Goal: Information Seeking & Learning: Learn about a topic

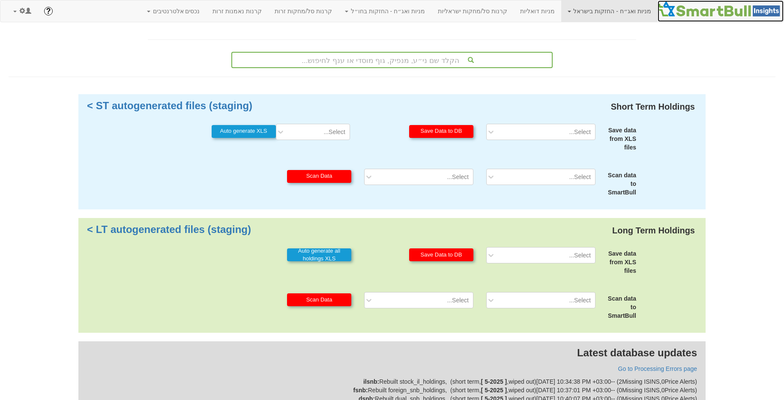
click at [719, 8] on img at bounding box center [721, 8] width 126 height 17
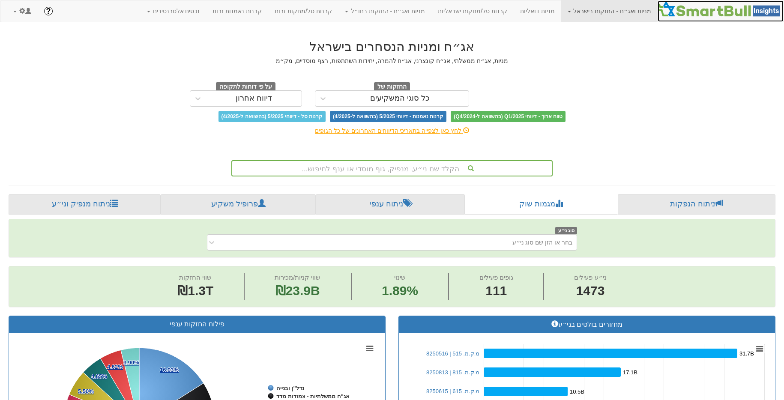
click at [708, 17] on img at bounding box center [721, 8] width 126 height 17
click at [354, 107] on div "כל סוגי המשקיעים" at bounding box center [392, 98] width 154 height 16
click at [379, 105] on div "כל סוגי המשקיעים" at bounding box center [400, 99] width 138 height 14
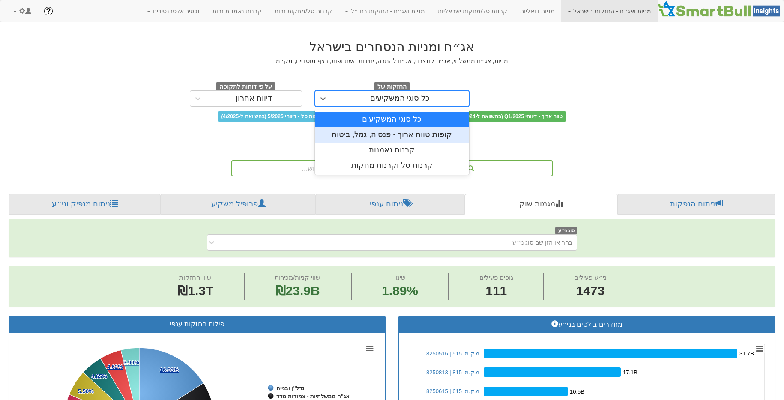
click at [388, 134] on div "קופות טווח ארוך - פנסיה, גמל, ביטוח" at bounding box center [392, 134] width 154 height 15
